Goal: Task Accomplishment & Management: Use online tool/utility

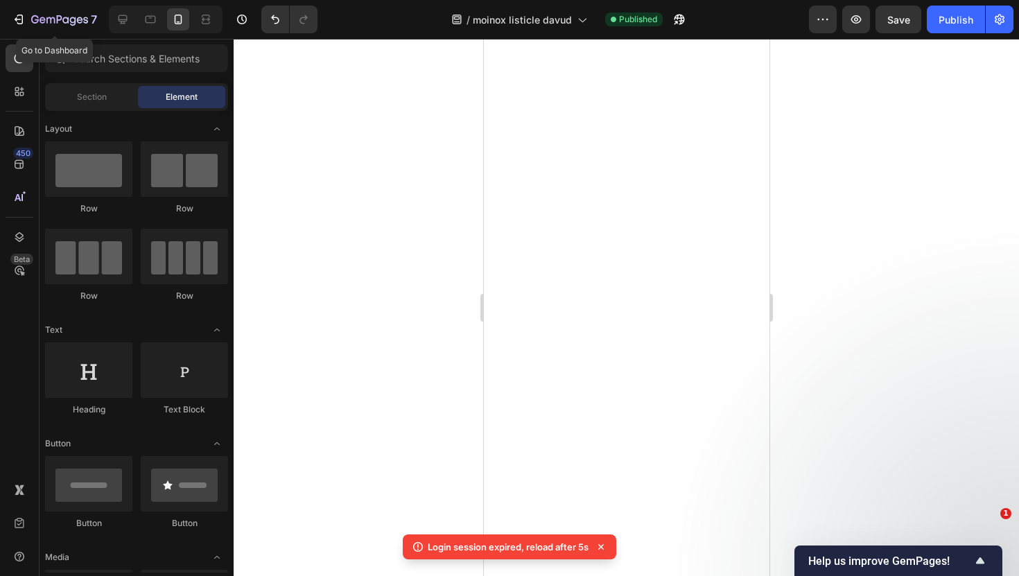
click at [66, 27] on div "7" at bounding box center [64, 19] width 66 height 17
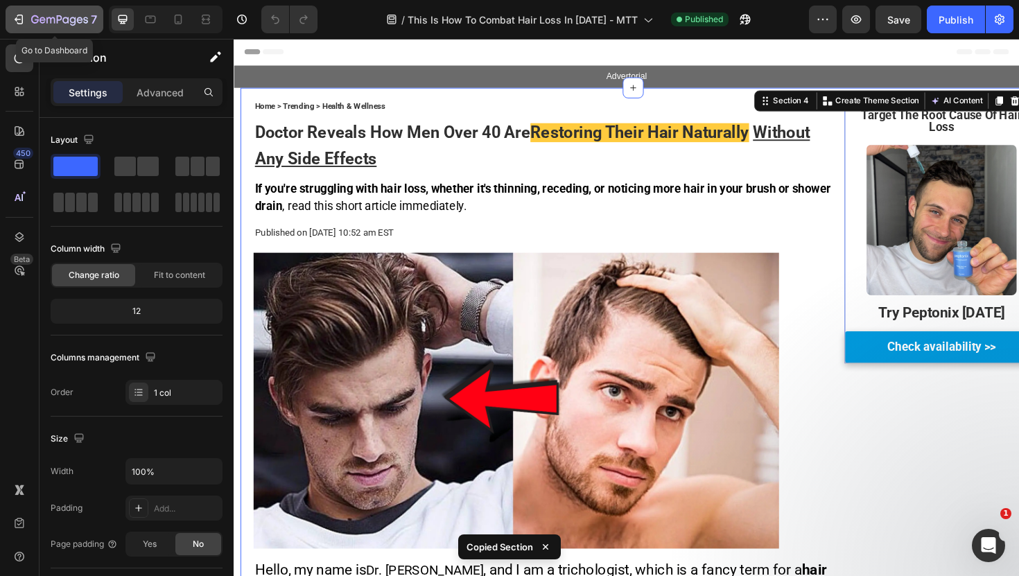
click at [46, 17] on icon "button" at bounding box center [50, 20] width 8 height 6
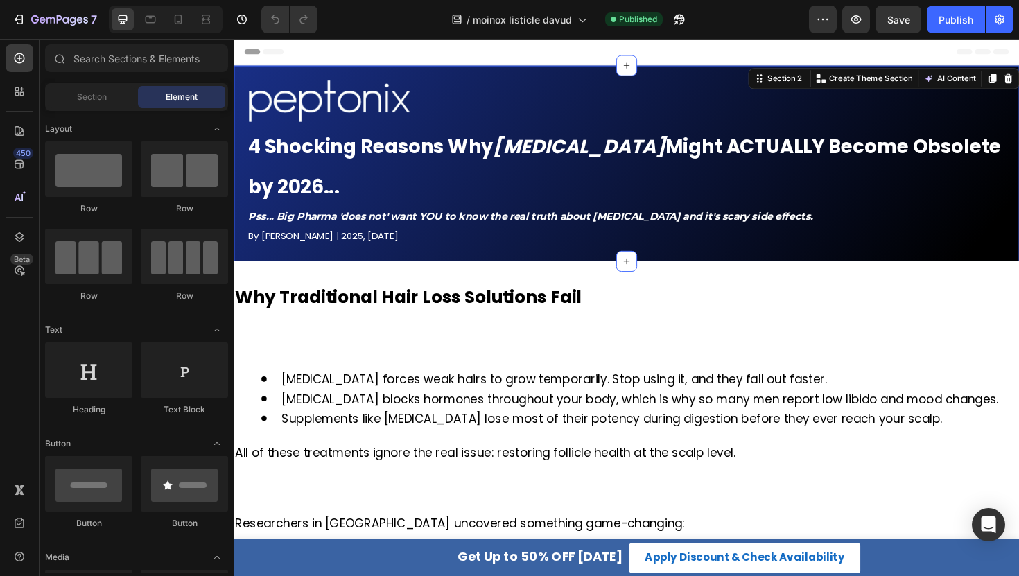
click at [279, 75] on div "Image 4 Shocking Truths About Hair Regrowth in 2025 (That Big Pharma Is Hiding)…" at bounding box center [650, 170] width 832 height 207
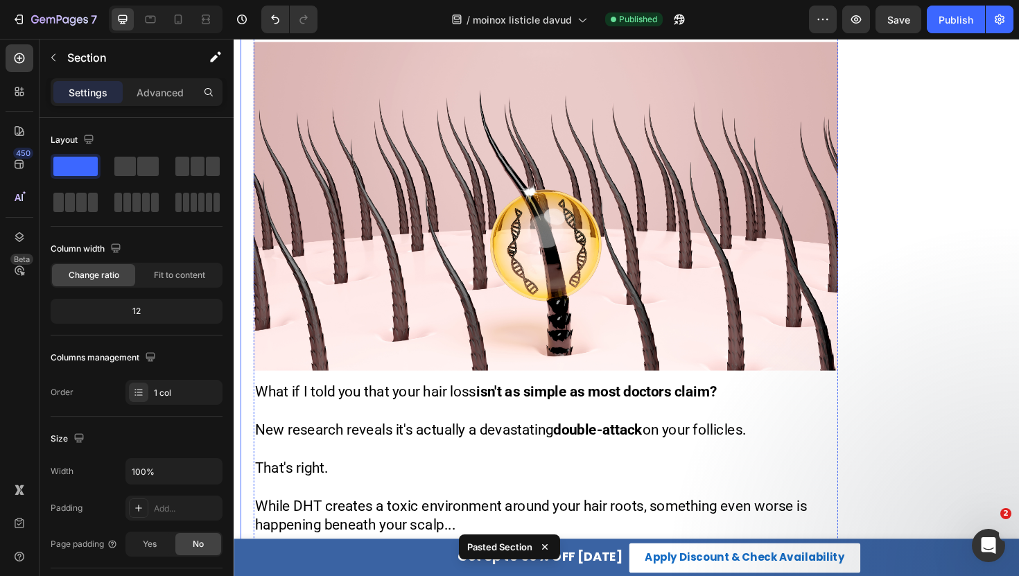
scroll to position [148, 0]
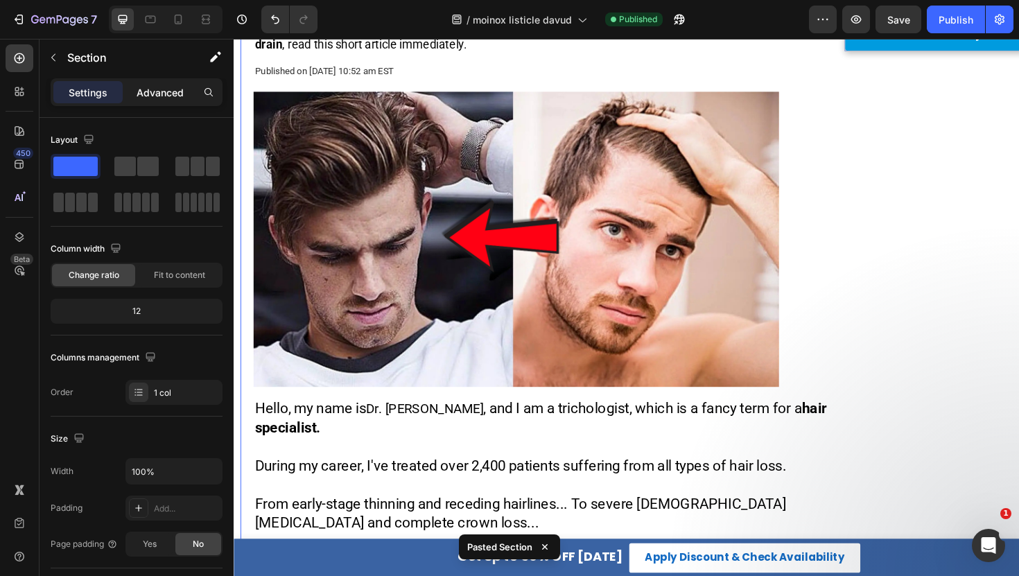
click at [159, 94] on p "Advanced" at bounding box center [160, 92] width 47 height 15
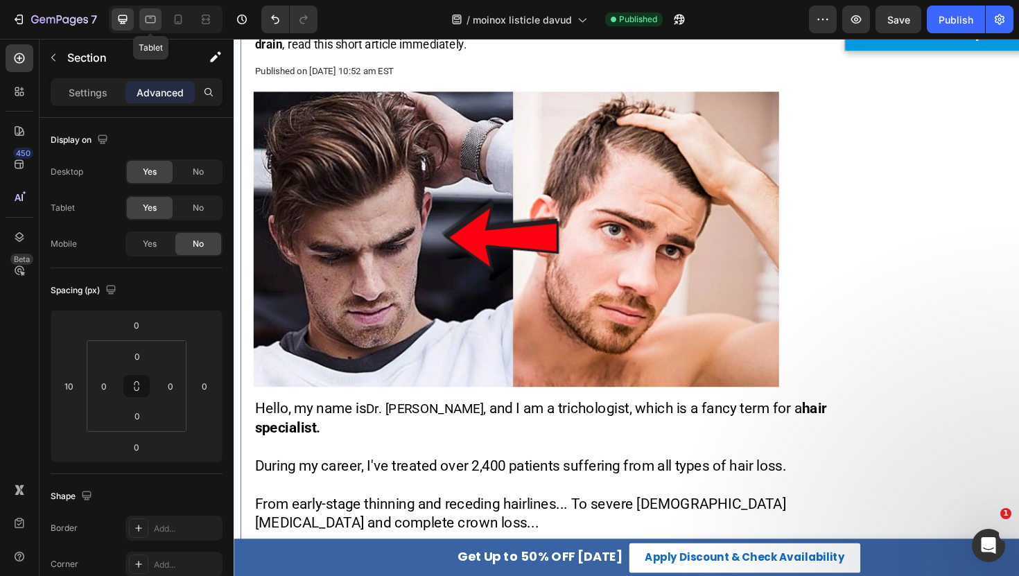
click at [152, 21] on icon at bounding box center [150, 19] width 14 height 14
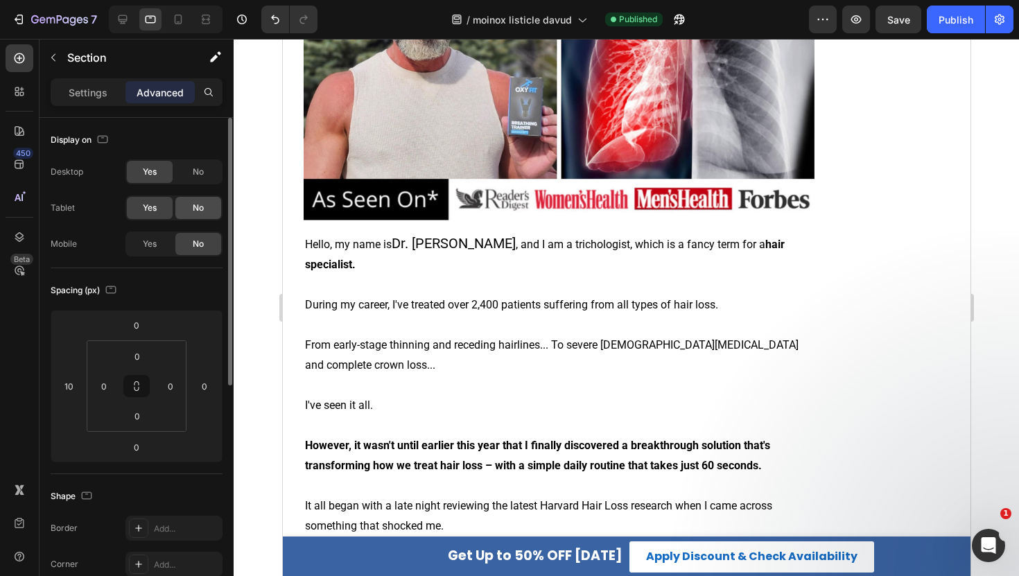
click at [197, 214] on div "No" at bounding box center [198, 208] width 46 height 22
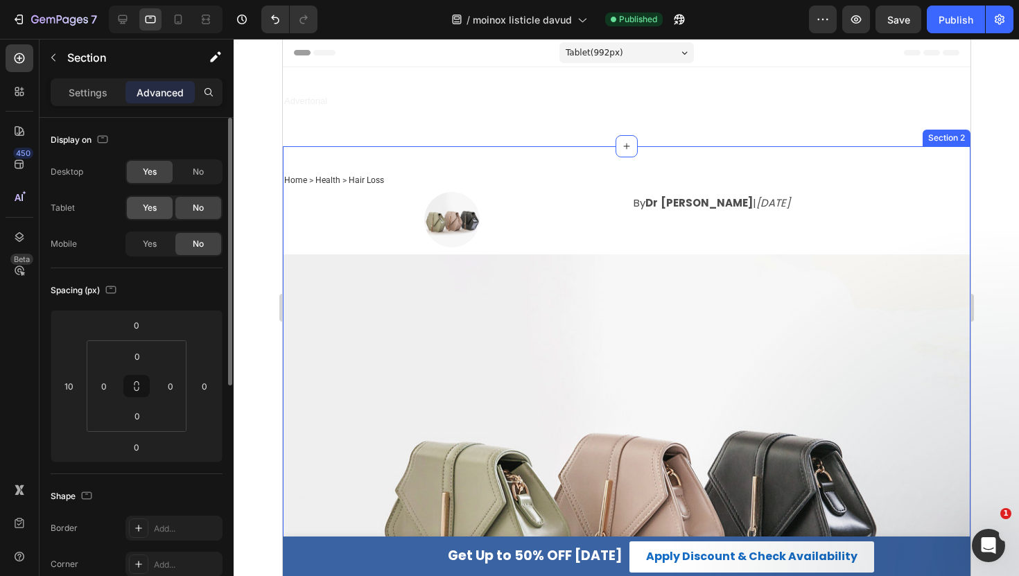
click at [155, 204] on span "Yes" at bounding box center [150, 208] width 14 height 12
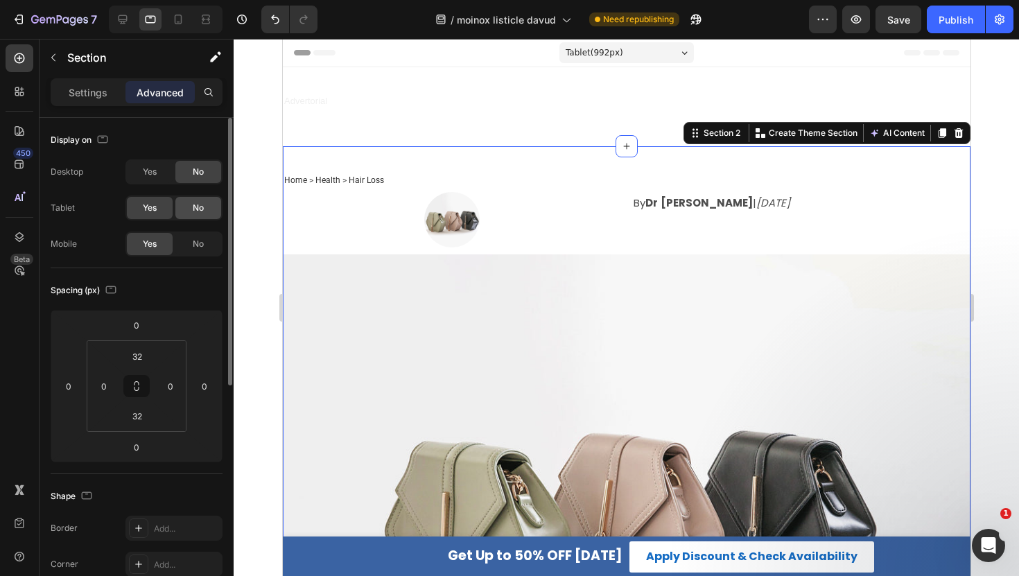
click at [188, 207] on div "No" at bounding box center [198, 208] width 46 height 22
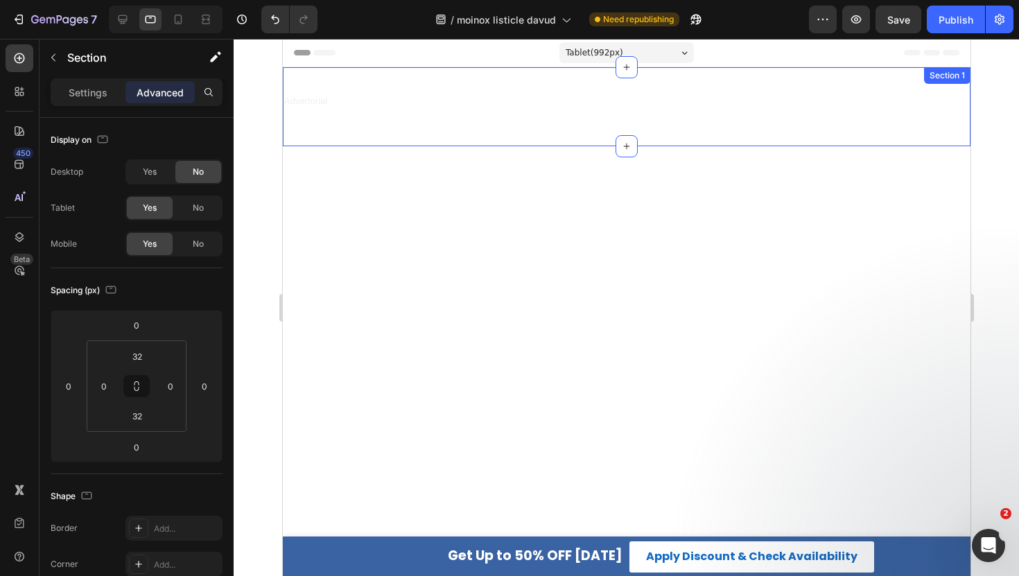
click at [410, 80] on div "Advertorial Text Block Row Row Section 1" at bounding box center [625, 106] width 687 height 79
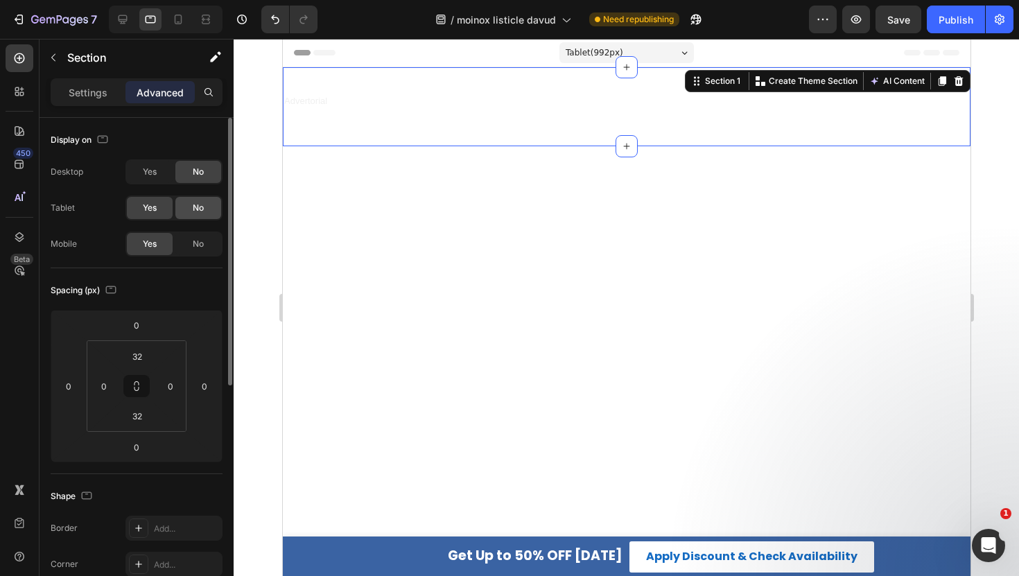
click at [194, 209] on span "No" at bounding box center [198, 208] width 11 height 12
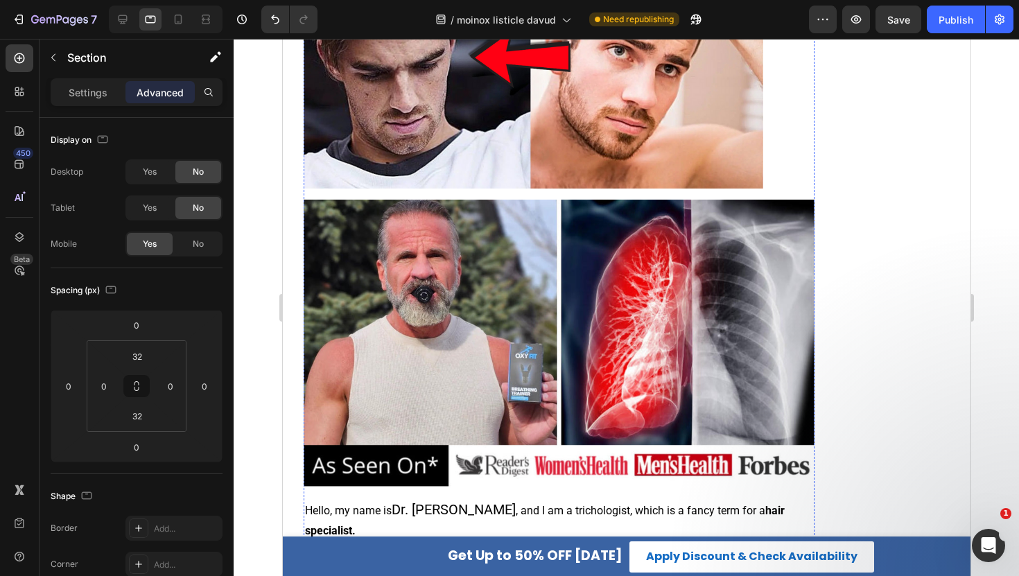
scroll to position [322, 0]
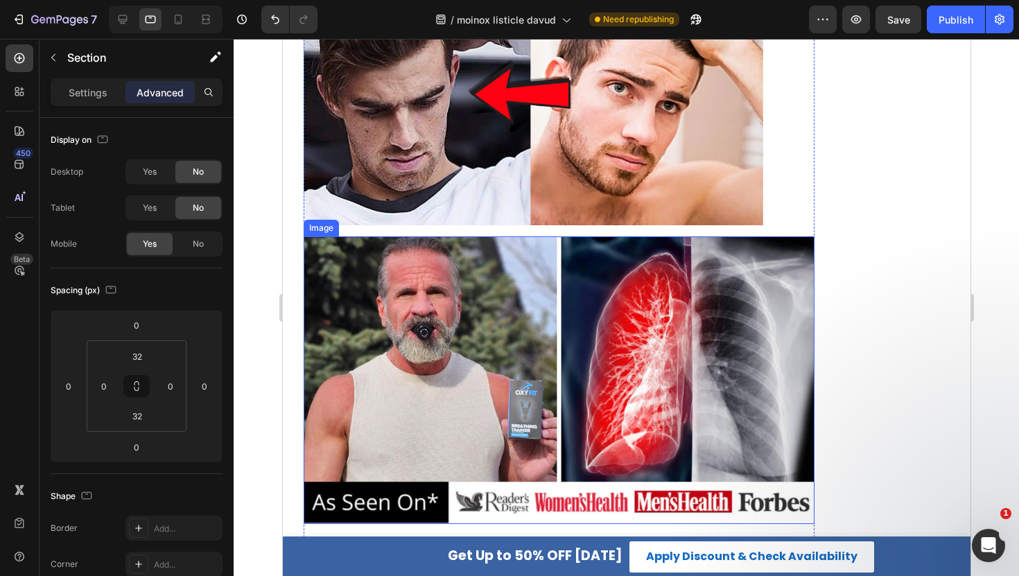
click at [410, 265] on img at bounding box center [558, 379] width 511 height 287
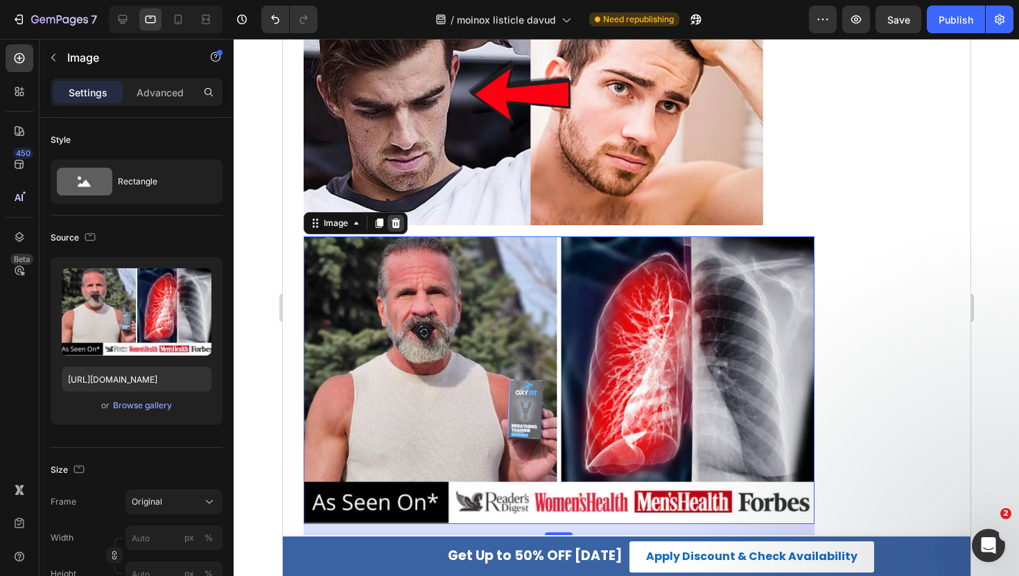
click at [399, 219] on icon at bounding box center [394, 223] width 11 height 11
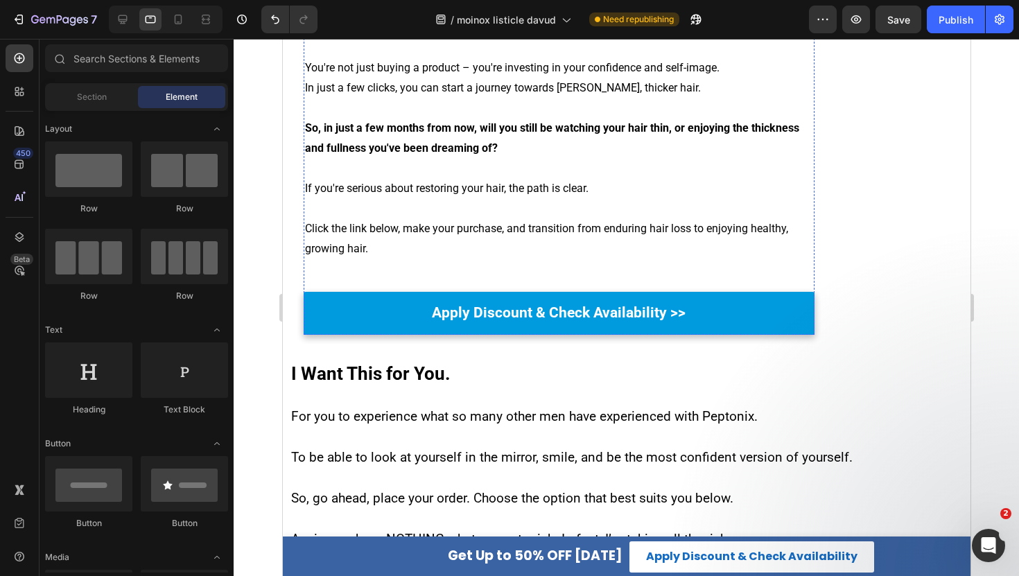
scroll to position [11954, 0]
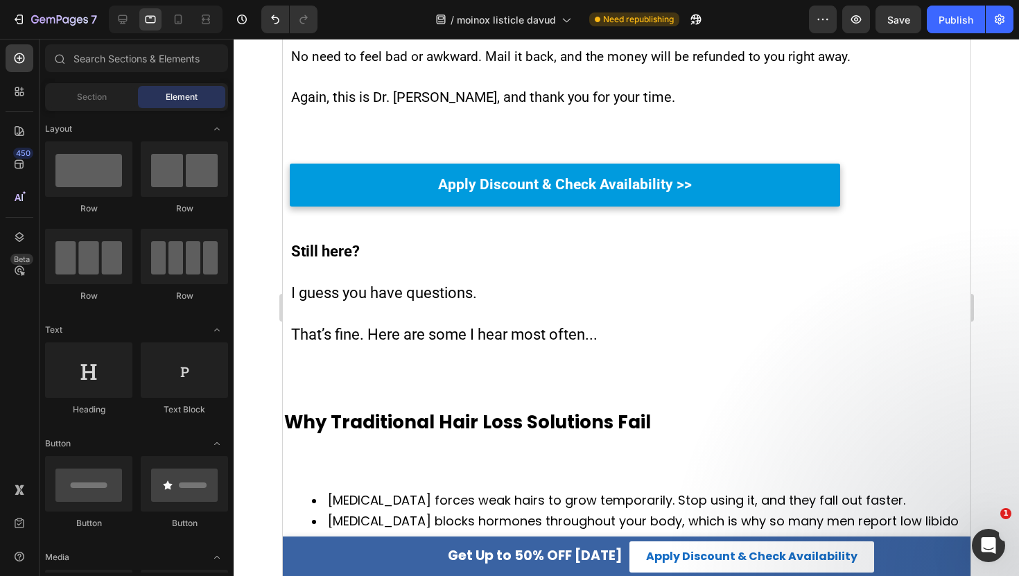
click at [123, 37] on div "7 Version history / moinox listicle davud Need republishing Preview Save Publish" at bounding box center [509, 19] width 1019 height 39
click at [123, 21] on icon at bounding box center [122, 19] width 9 height 9
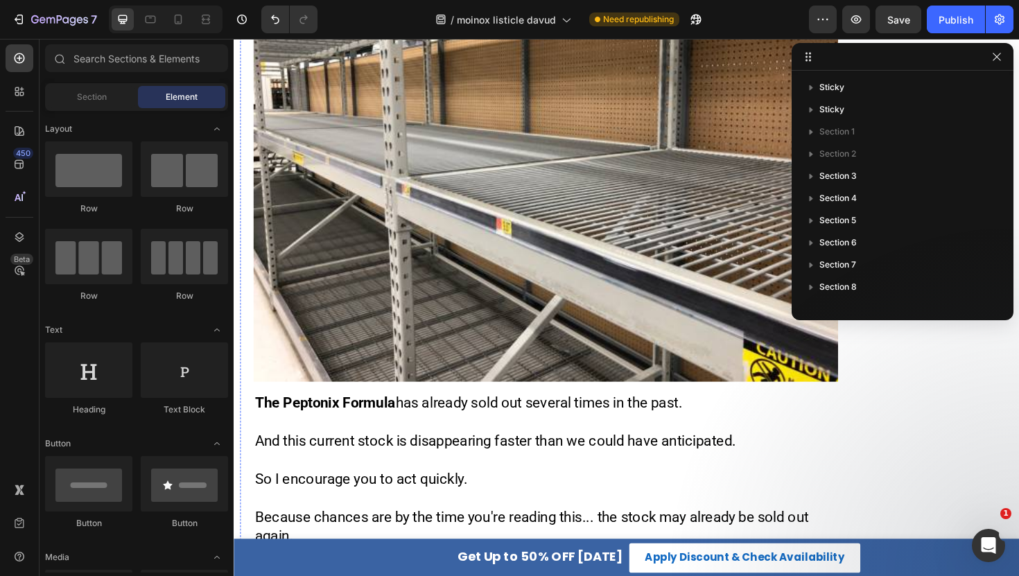
scroll to position [9367, 0]
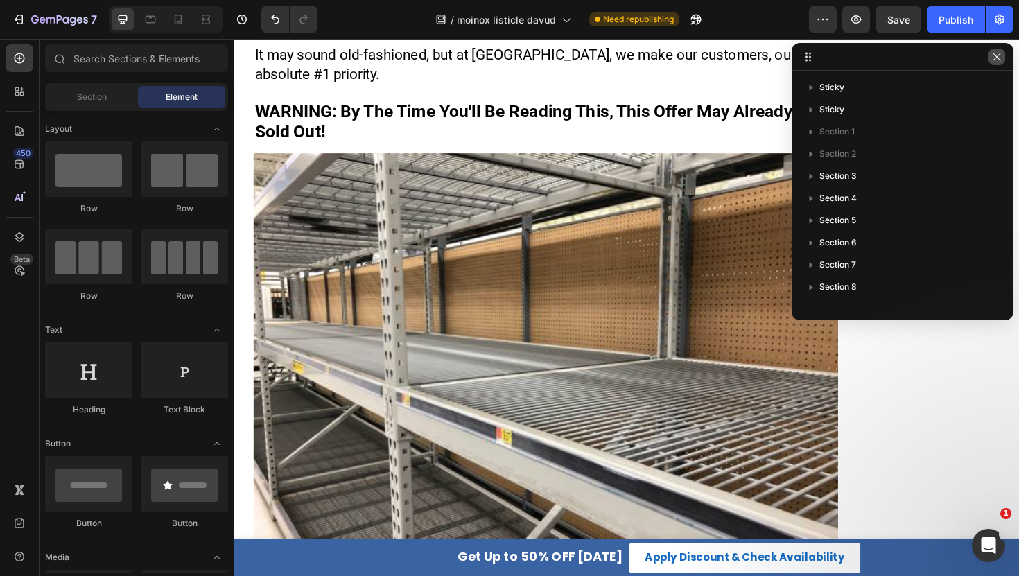
drag, startPoint x: 992, startPoint y: 59, endPoint x: 352, endPoint y: 232, distance: 663.3
click at [992, 59] on icon "button" at bounding box center [996, 56] width 11 height 11
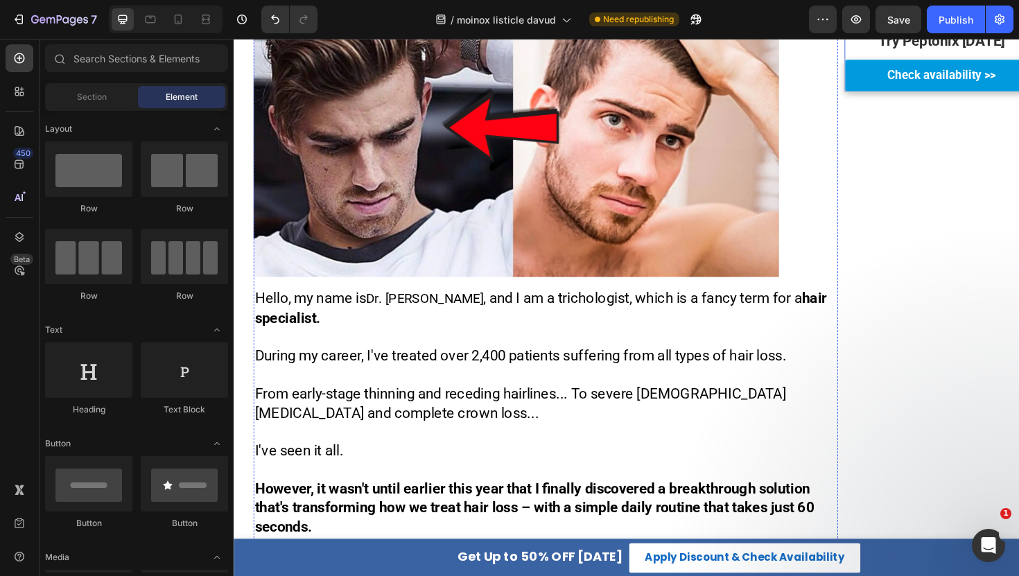
scroll to position [0, 0]
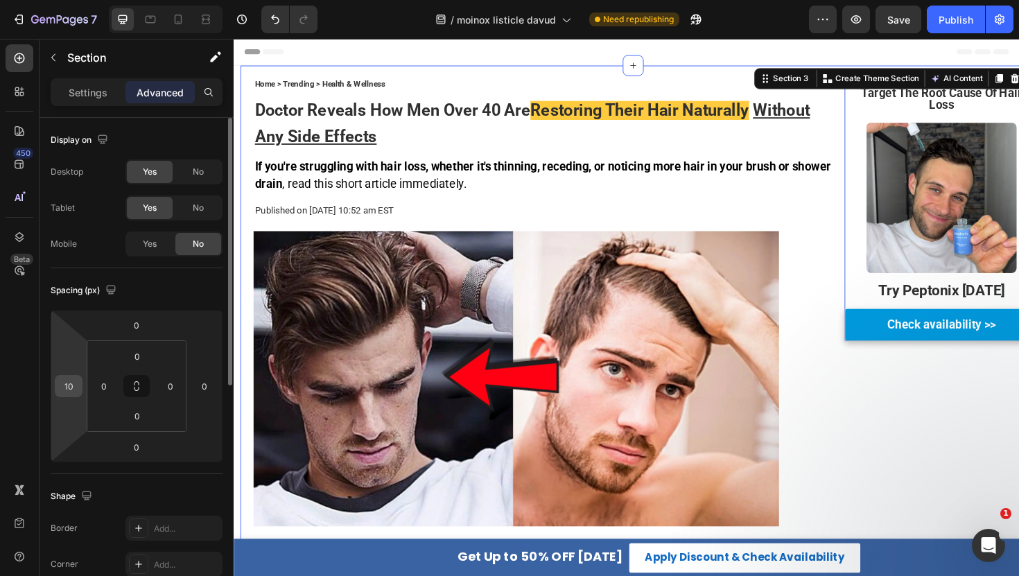
click at [59, 376] on div "10" at bounding box center [69, 386] width 28 height 22
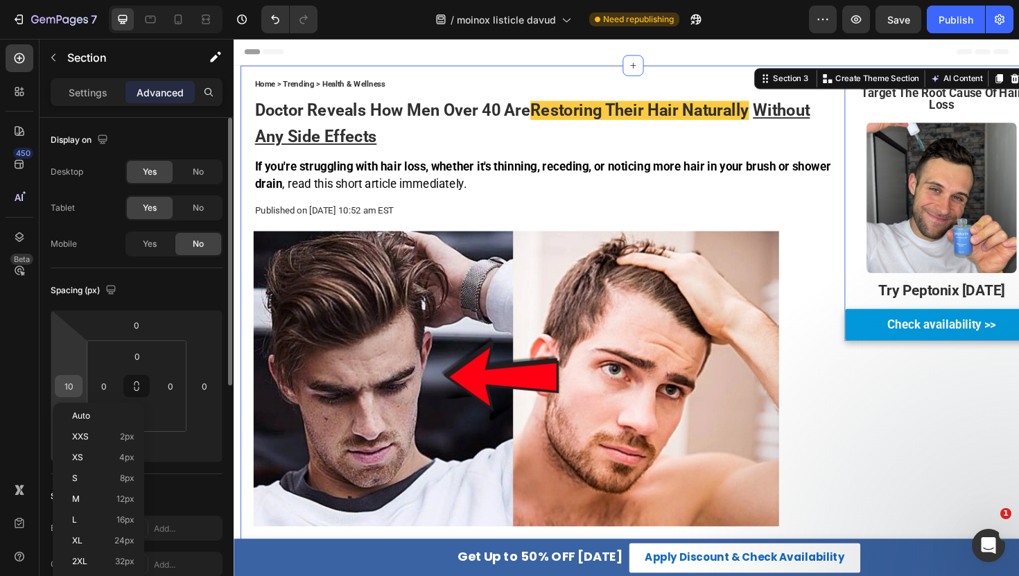
click at [71, 387] on input "10" at bounding box center [68, 386] width 21 height 21
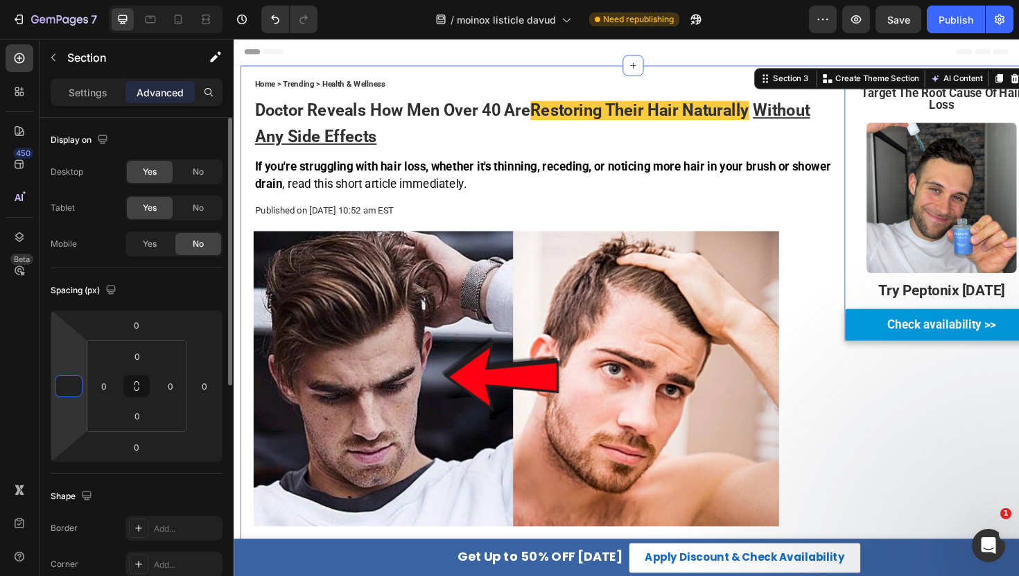
type input "0"
click at [170, 296] on div "Spacing (px)" at bounding box center [137, 290] width 172 height 22
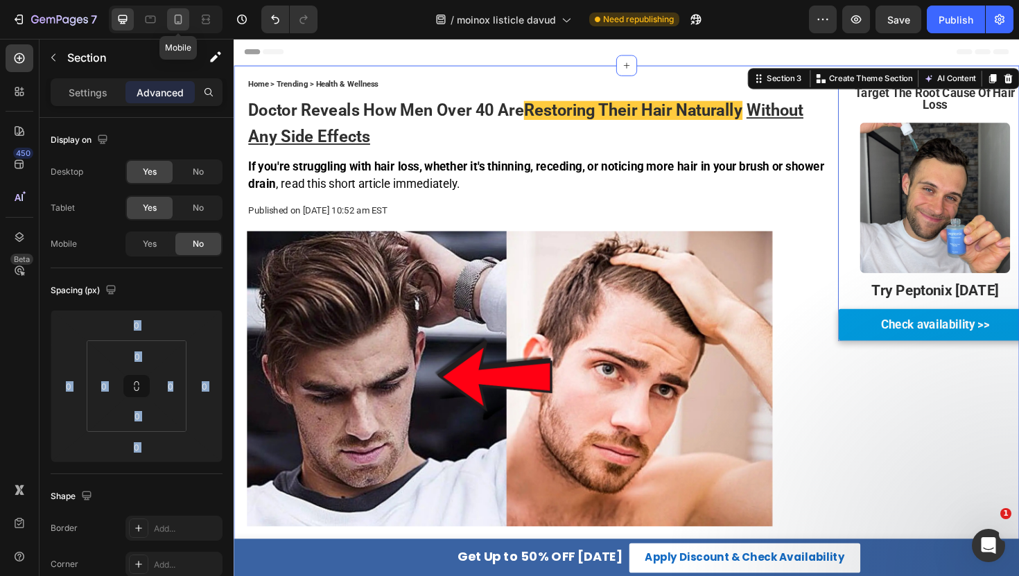
click at [174, 19] on icon at bounding box center [178, 19] width 14 height 14
type input "32"
type input "10"
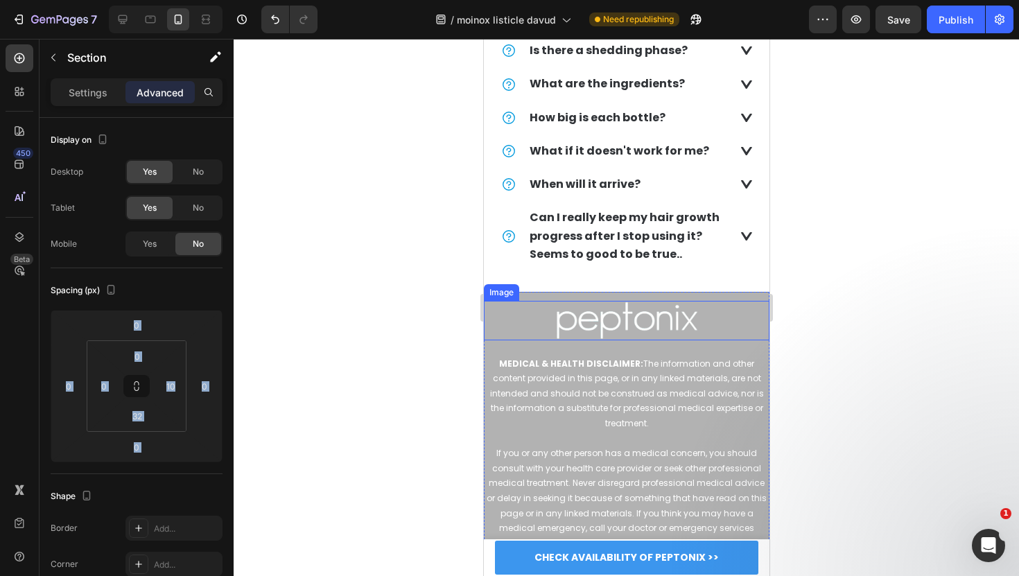
scroll to position [4504, 0]
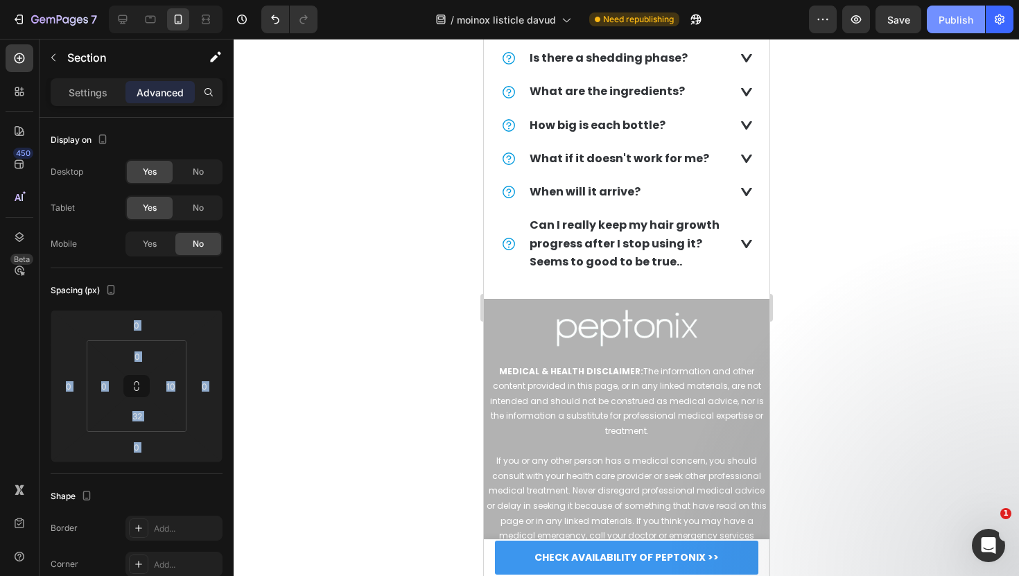
click at [944, 19] on div "Publish" at bounding box center [955, 19] width 35 height 15
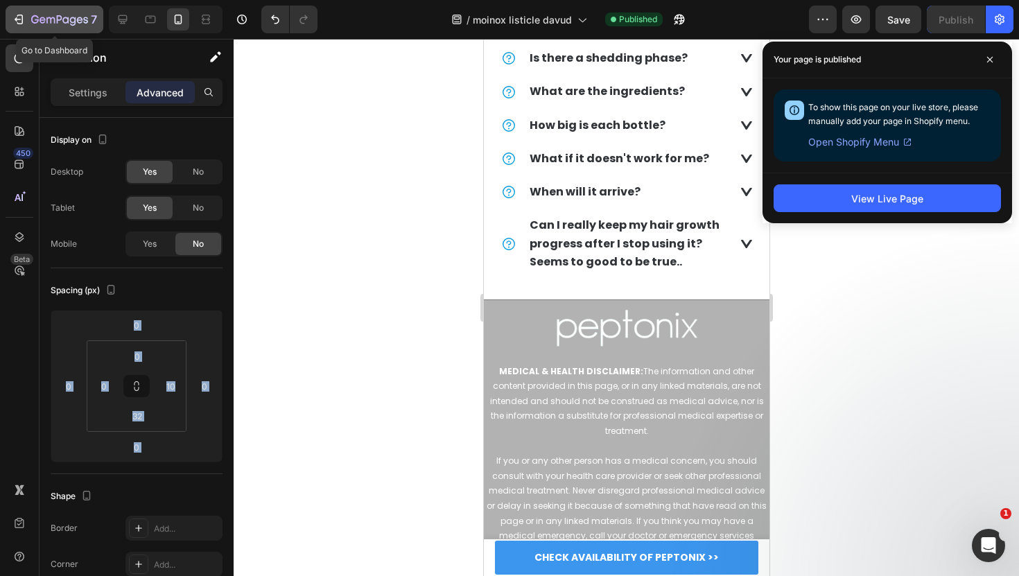
click at [76, 19] on icon "button" at bounding box center [59, 21] width 57 height 12
